Goal: Task Accomplishment & Management: Manage account settings

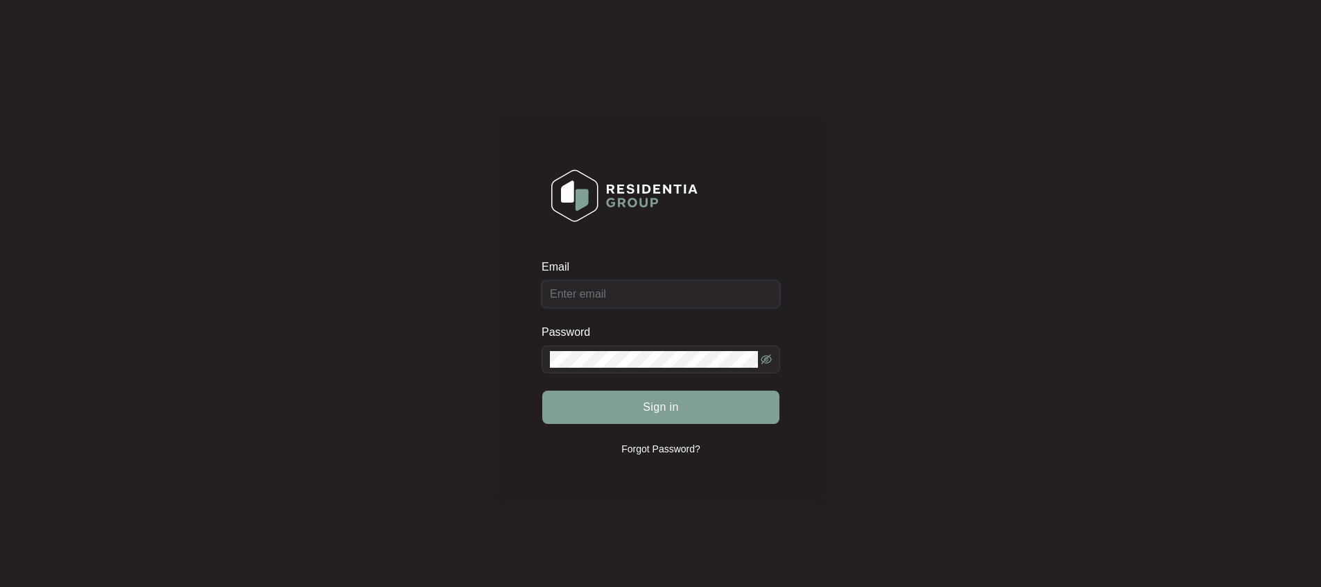
type input "[EMAIL_ADDRESS][DOMAIN_NAME]"
click at [704, 406] on button "Sign in" at bounding box center [660, 407] width 237 height 33
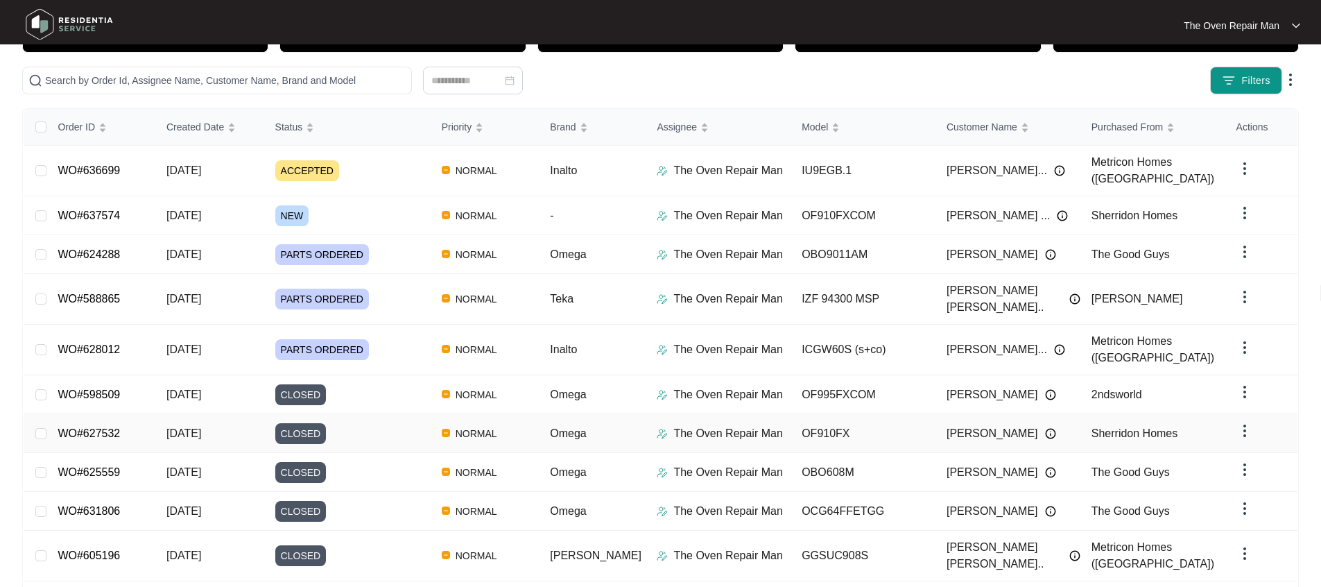
scroll to position [121, 0]
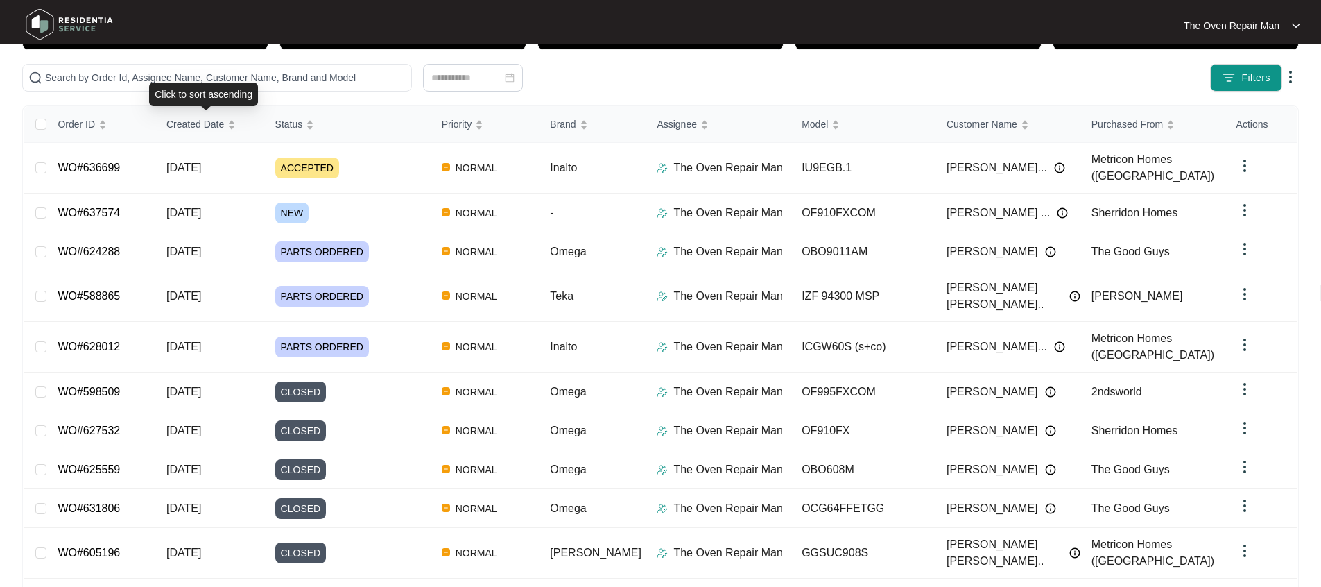
click at [246, 83] on div "Click to sort ascending" at bounding box center [203, 95] width 109 height 24
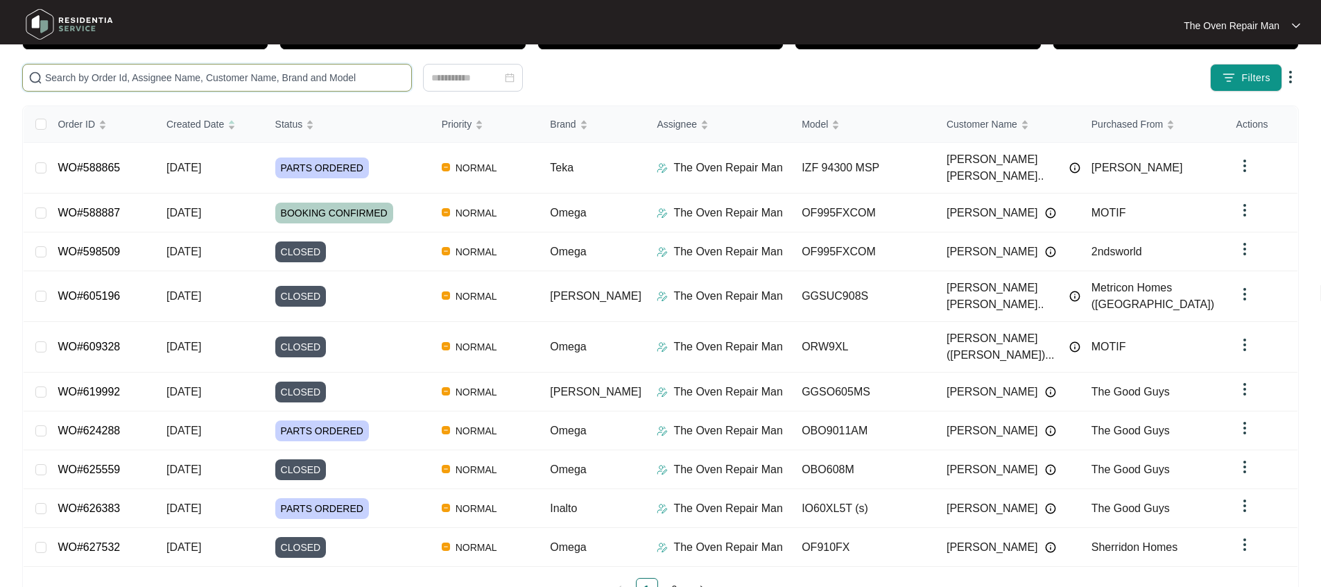
click at [271, 72] on input "text" at bounding box center [225, 77] width 361 height 15
click at [179, 119] on span "Created Date" at bounding box center [195, 124] width 58 height 15
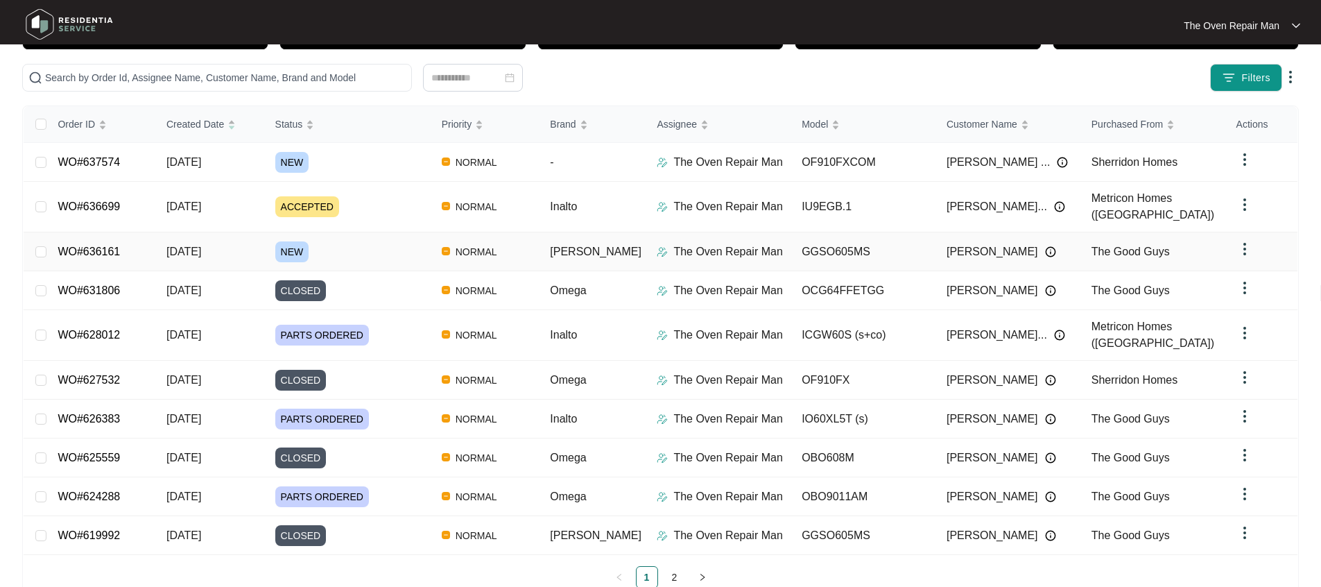
click at [119, 246] on link "WO#636161" at bounding box center [89, 252] width 62 height 12
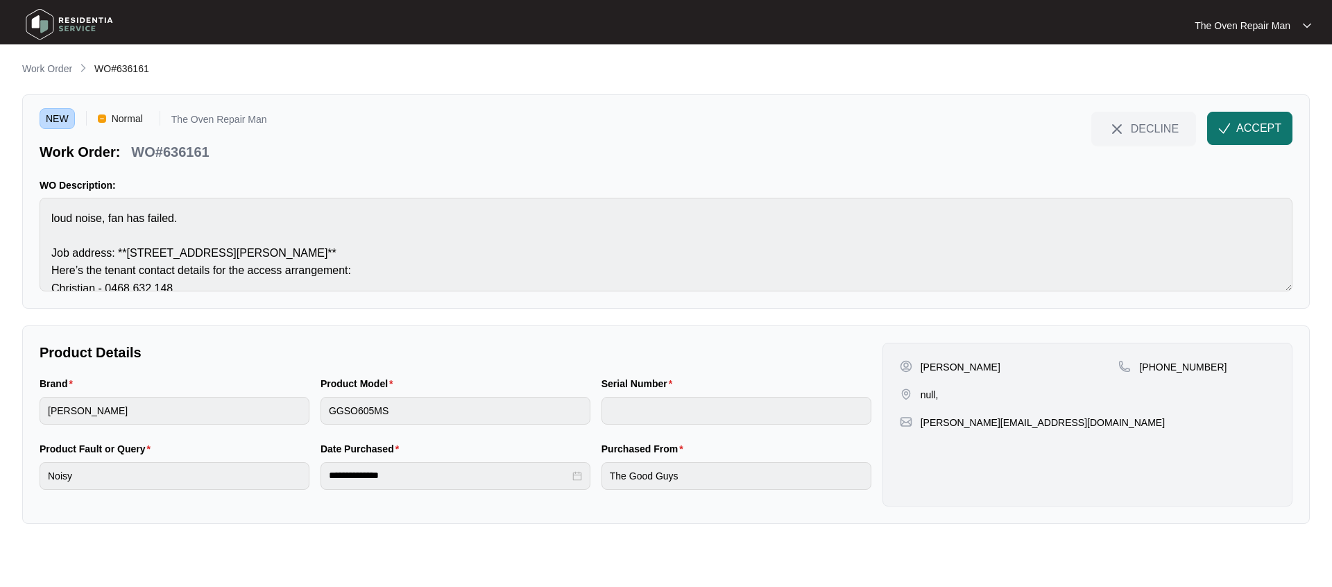
click at [1237, 133] on span "ACCEPT" at bounding box center [1258, 128] width 45 height 17
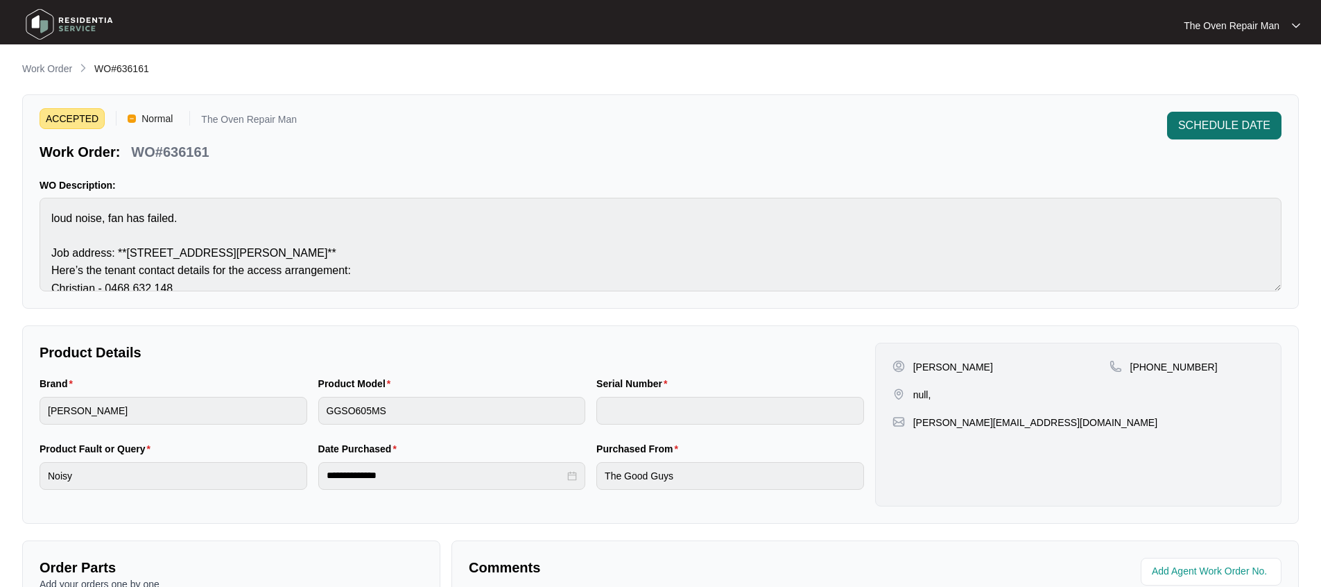
click at [1185, 121] on span "SCHEDULE DATE" at bounding box center [1225, 125] width 92 height 17
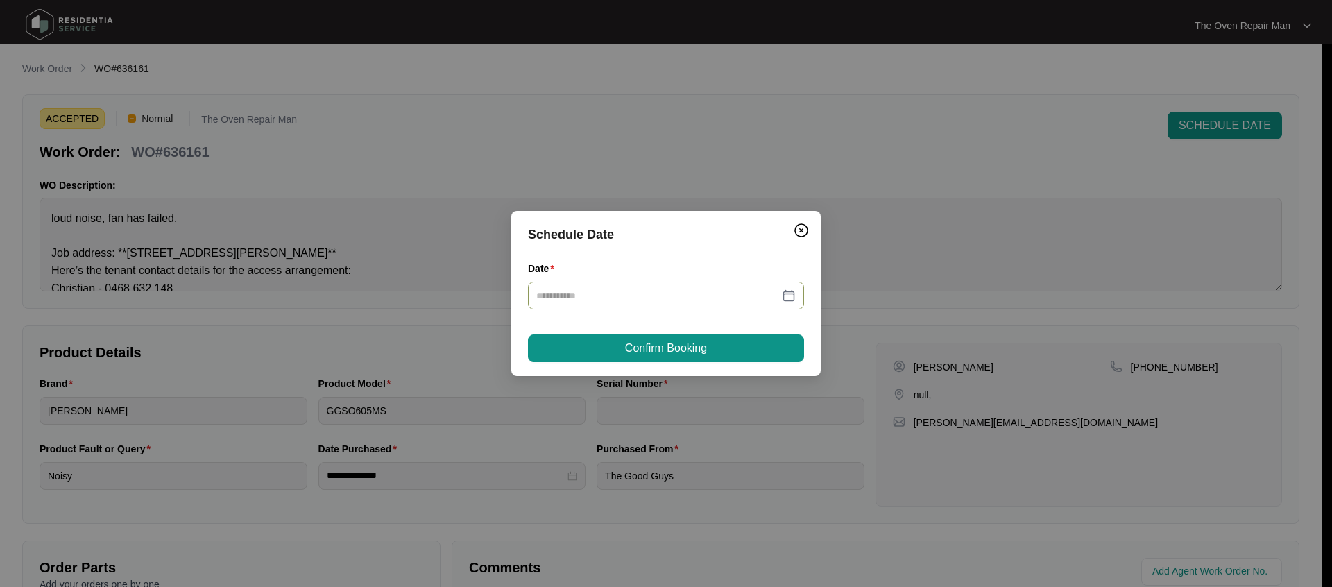
click at [794, 295] on div at bounding box center [665, 295] width 259 height 15
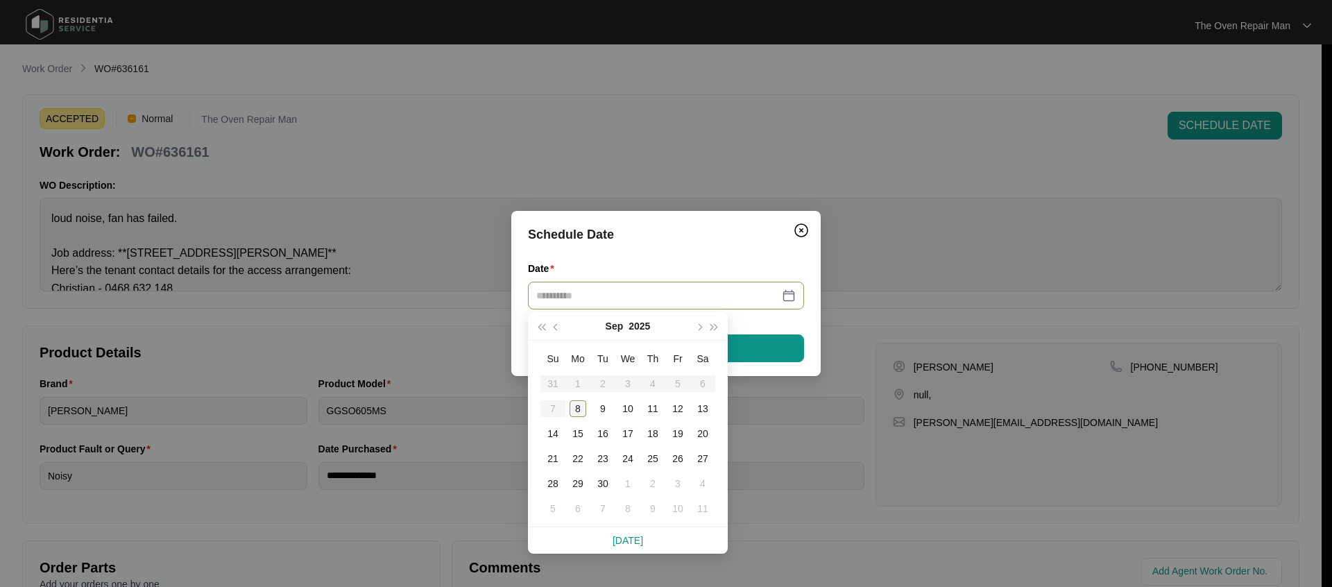
type input "**********"
click at [579, 406] on div "8" at bounding box center [577, 408] width 17 height 17
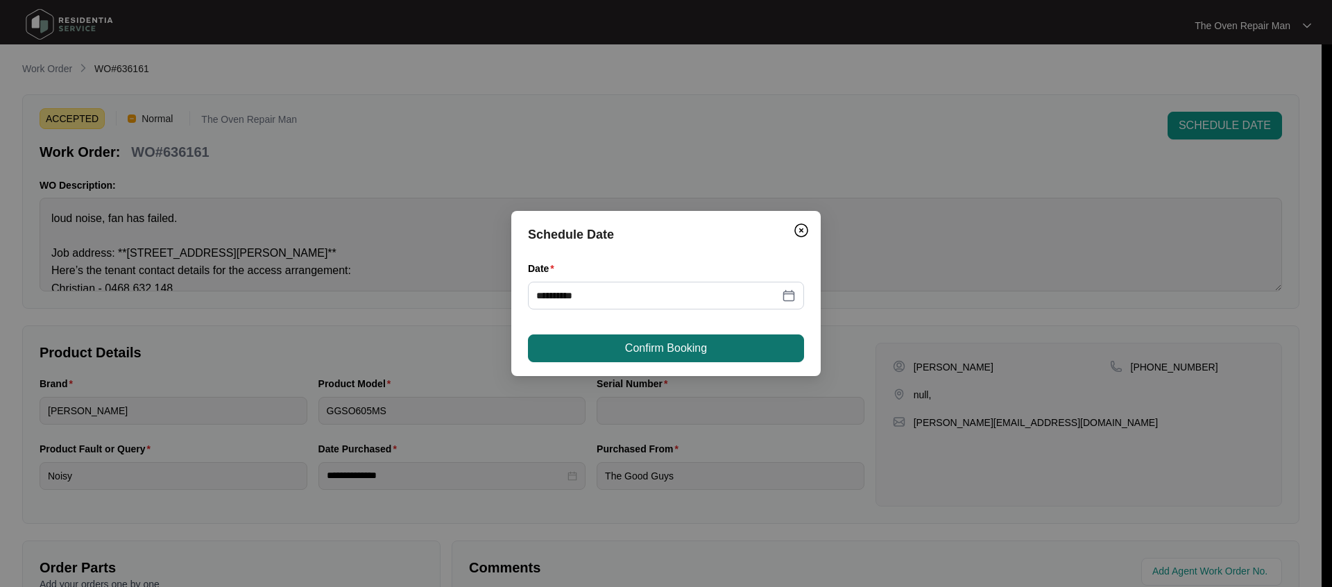
click at [709, 343] on button "Confirm Booking" at bounding box center [666, 348] width 276 height 28
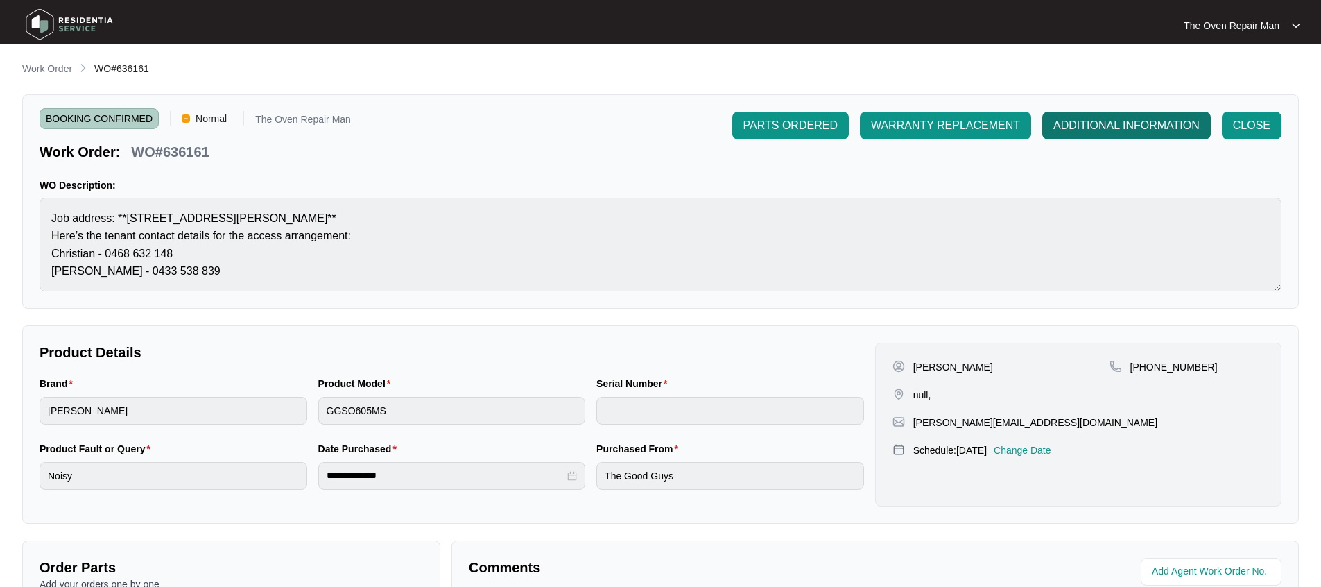
click at [1147, 117] on span "ADDITIONAL INFORMATION" at bounding box center [1127, 125] width 146 height 17
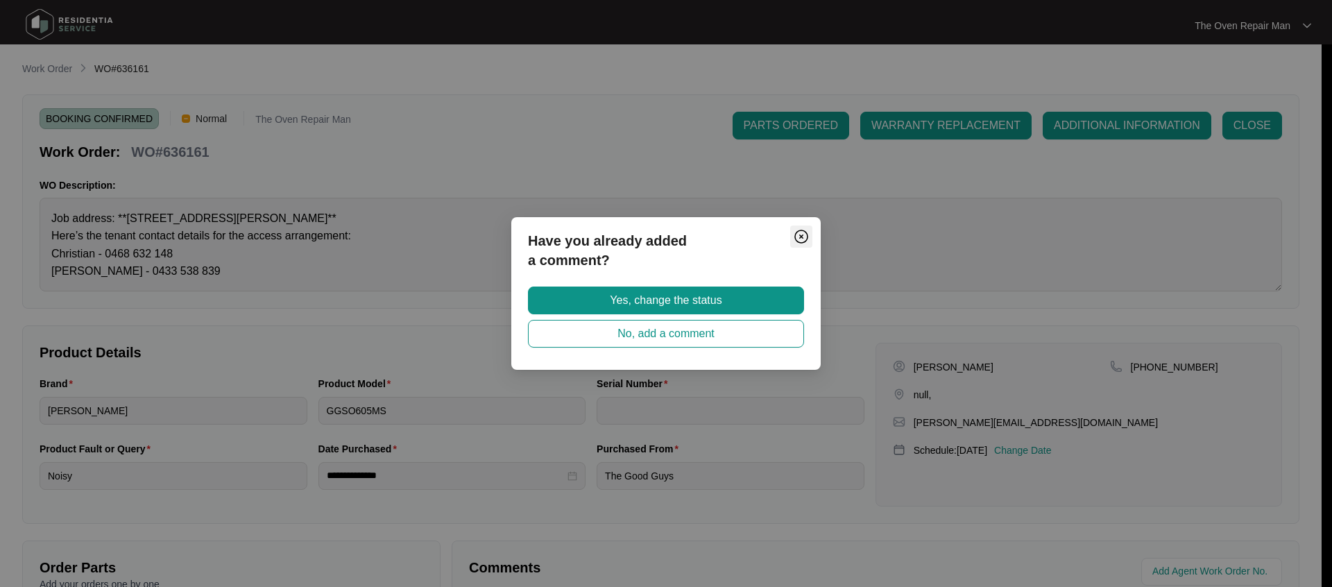
click at [800, 238] on img "Close" at bounding box center [801, 236] width 17 height 17
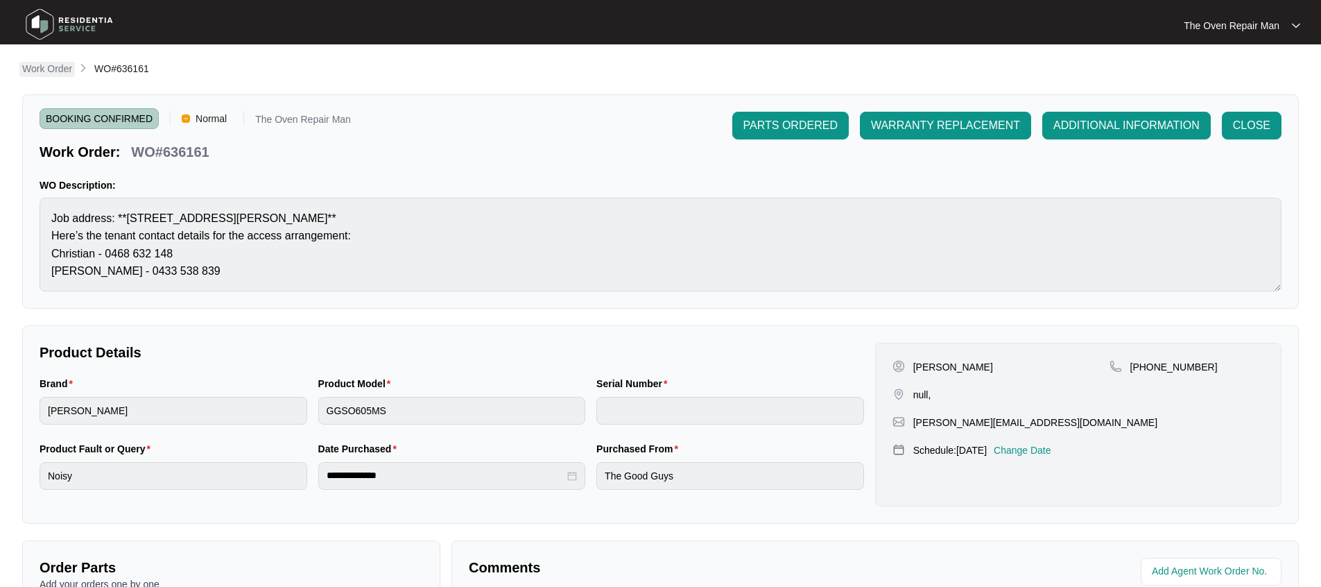
click at [67, 65] on p "Work Order" at bounding box center [47, 69] width 50 height 14
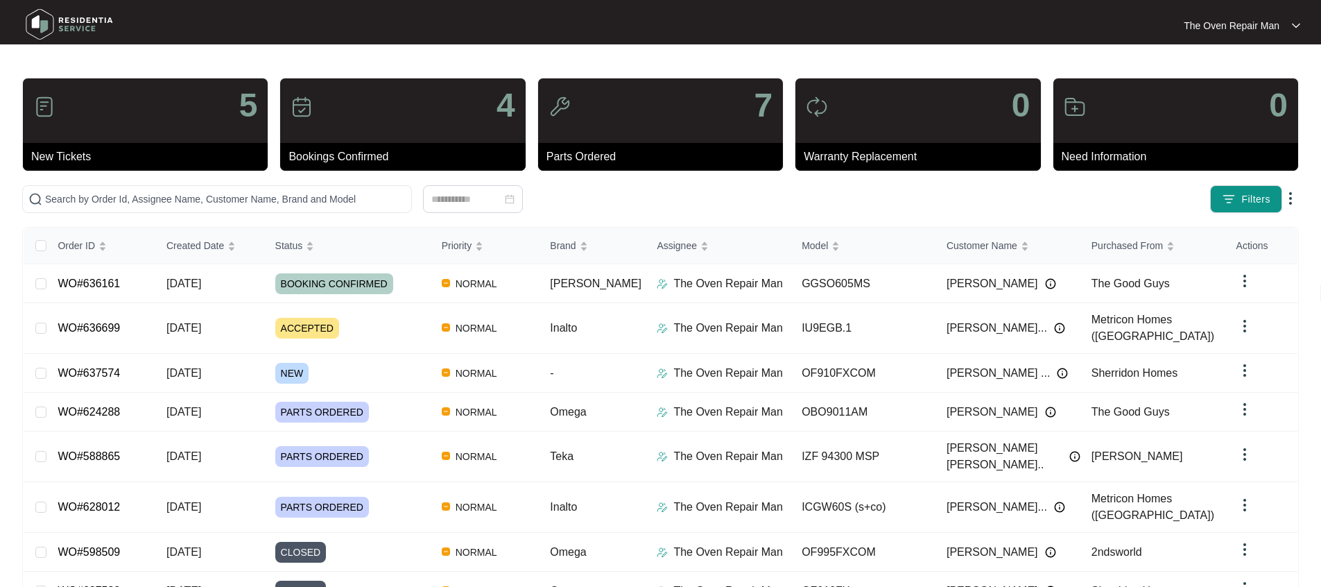
click at [216, 131] on div "5" at bounding box center [145, 110] width 245 height 65
click at [246, 109] on p "5" at bounding box center [248, 105] width 19 height 33
click at [145, 166] on div "New Tickets" at bounding box center [145, 157] width 245 height 28
click at [56, 157] on p "New Tickets" at bounding box center [149, 156] width 237 height 17
click at [293, 243] on span "Status" at bounding box center [289, 245] width 28 height 15
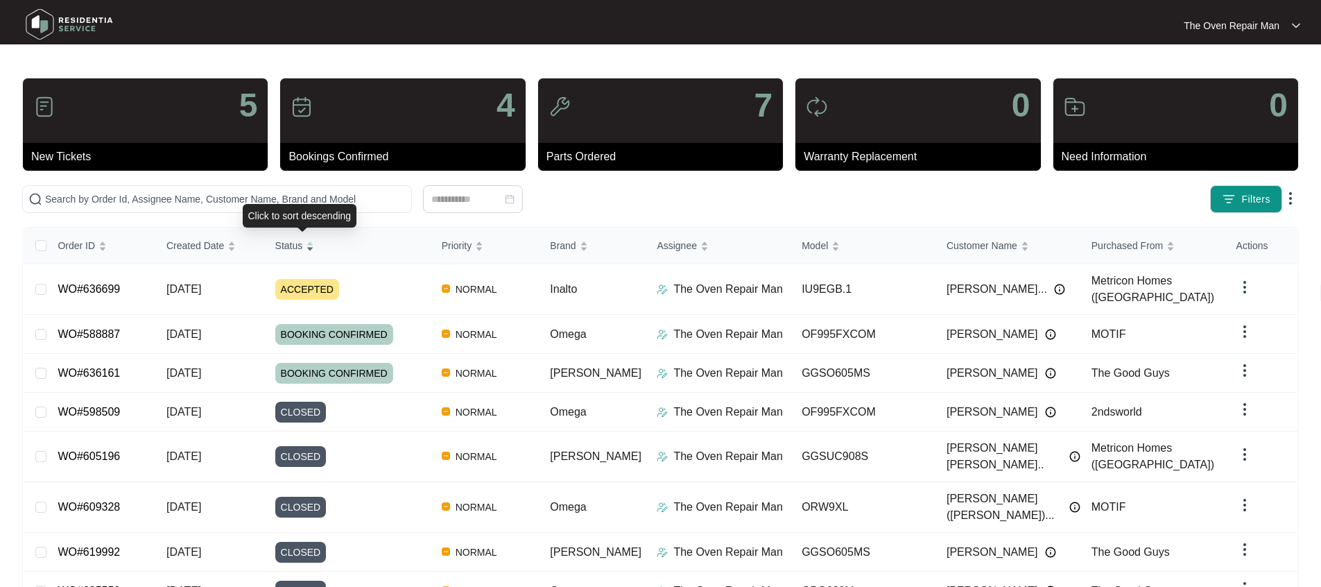
click at [293, 243] on span "Status" at bounding box center [289, 245] width 28 height 15
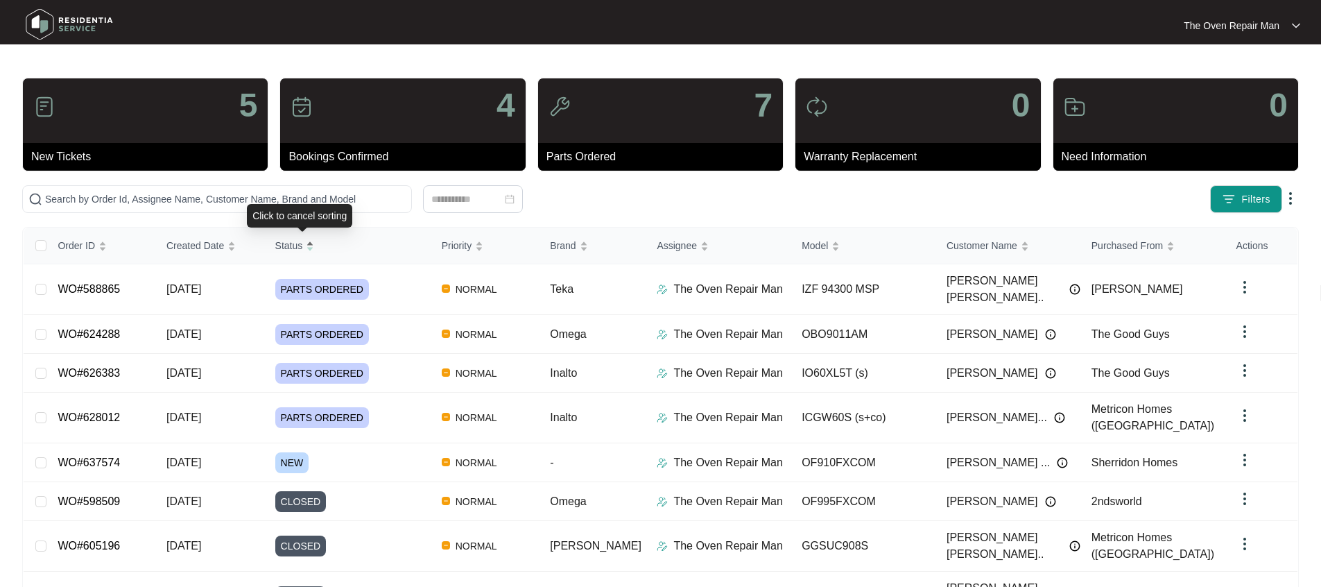
click at [293, 243] on span "Status" at bounding box center [289, 245] width 28 height 15
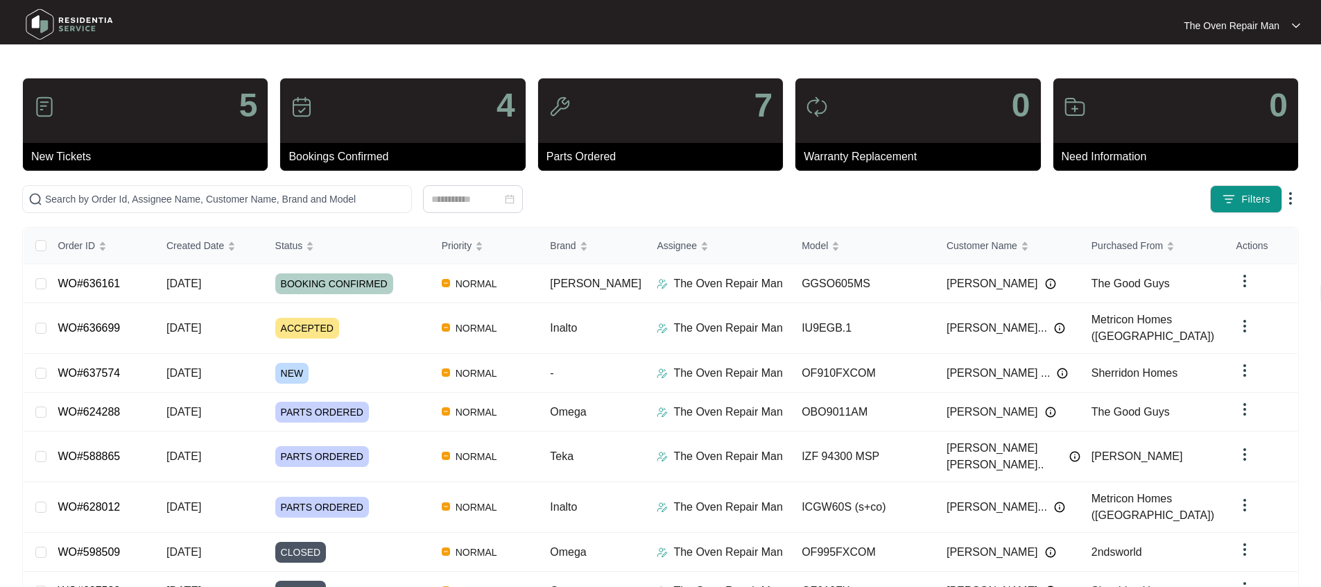
click at [710, 213] on div "5 New Tickets 4 Bookings Confirmed 7 Parts Ordered 0 Warranty Replacement 0 Nee…" at bounding box center [660, 405] width 1277 height 655
